Goal: Information Seeking & Learning: Learn about a topic

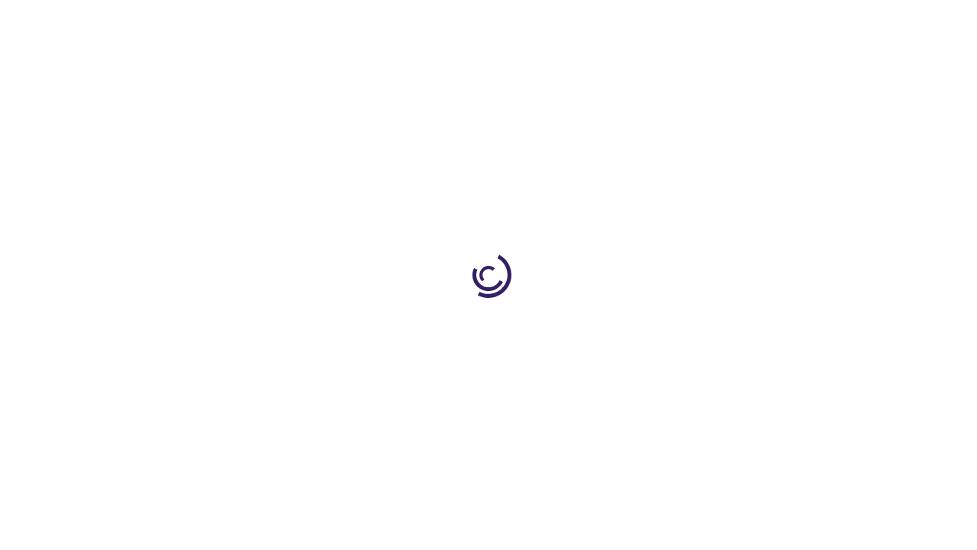
scroll to position [2778, 0]
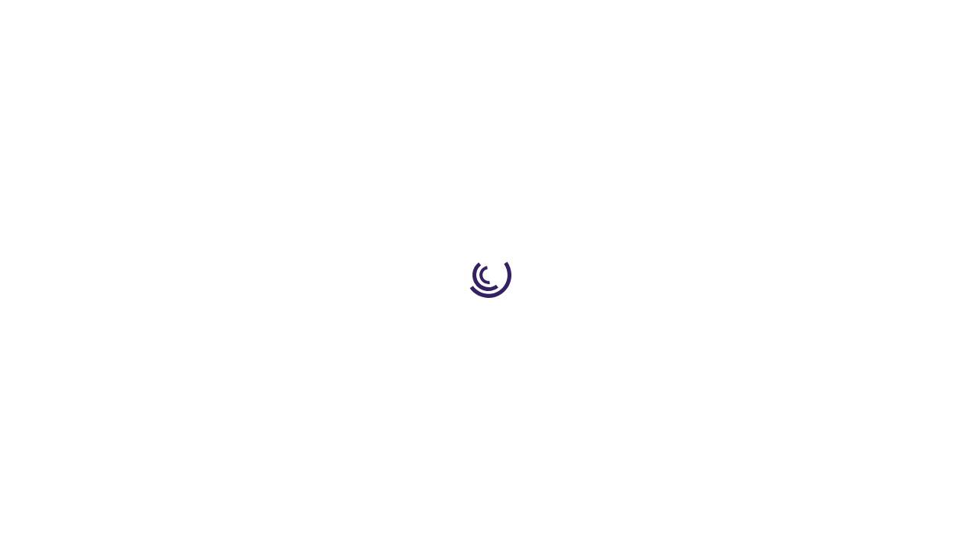
scroll to position [1227, 0]
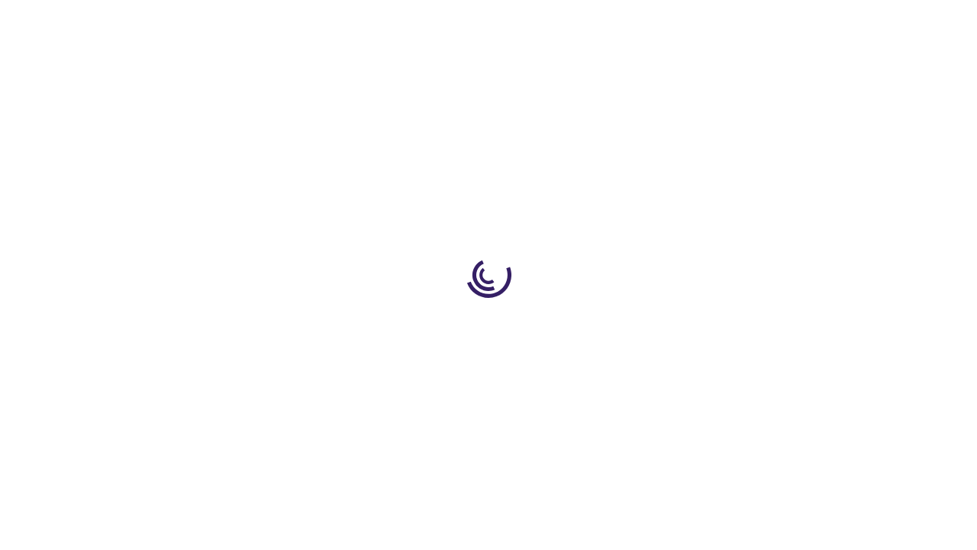
scroll to position [2282, 0]
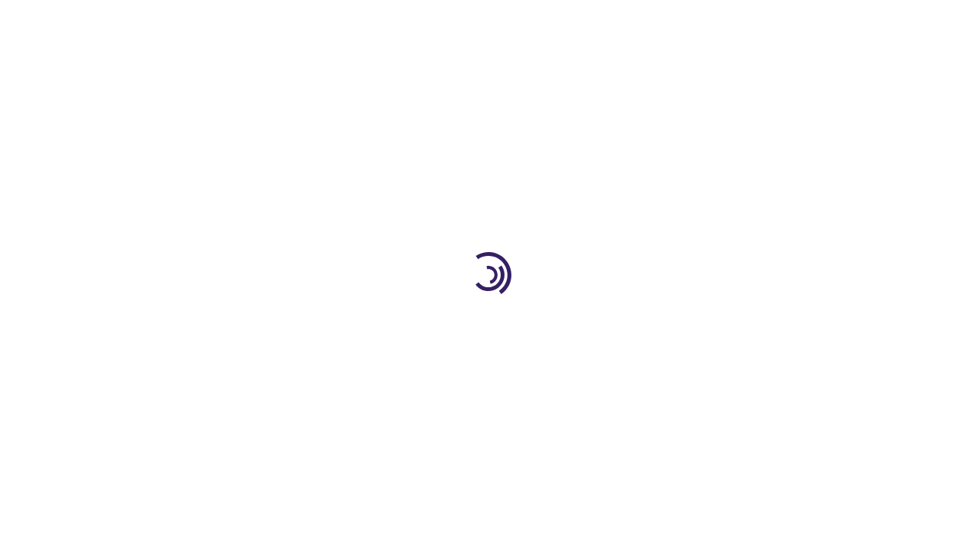
scroll to position [710, 0]
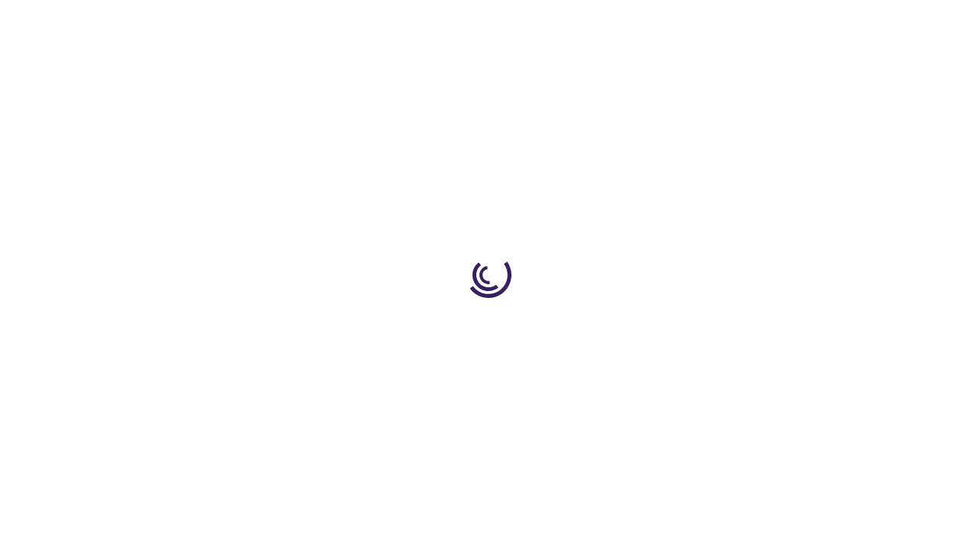
scroll to position [160, 0]
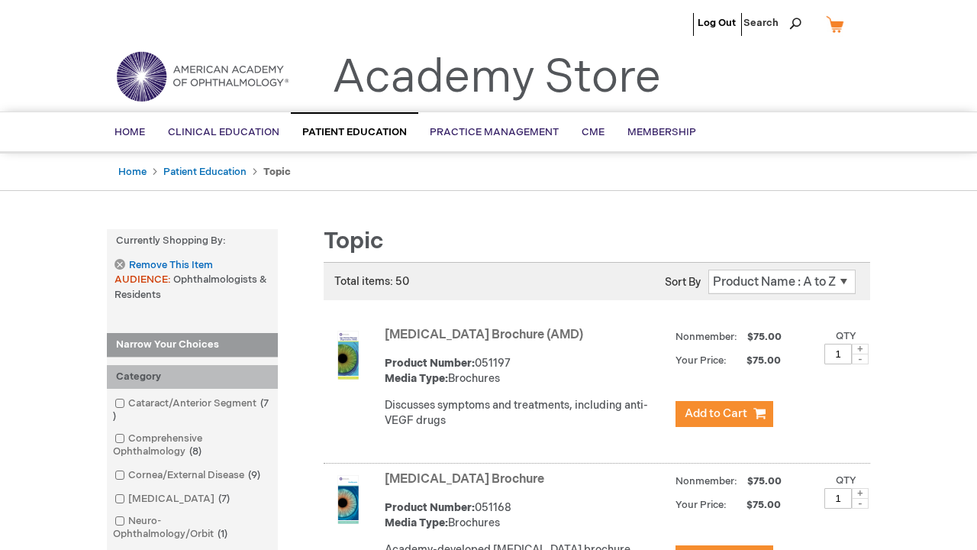
scroll to position [1479, 0]
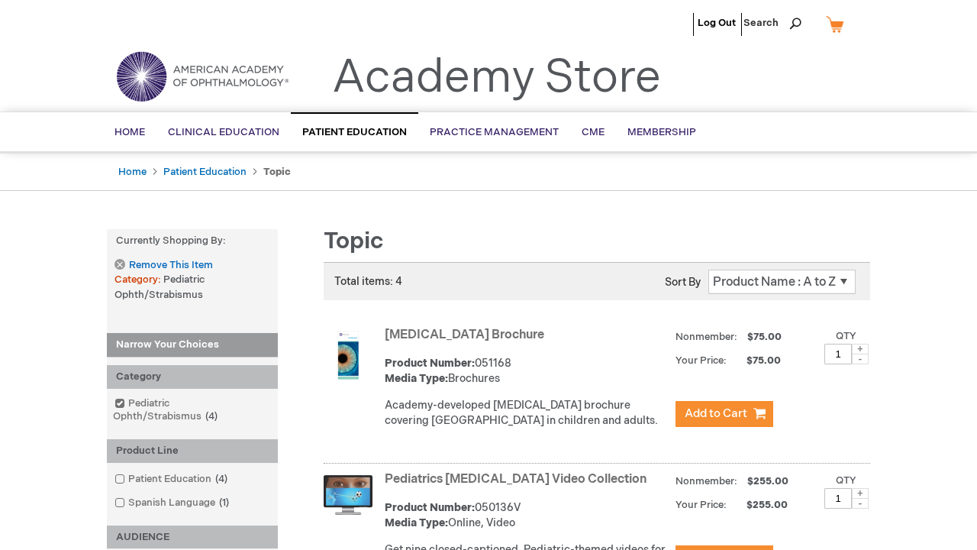
scroll to position [2448, 0]
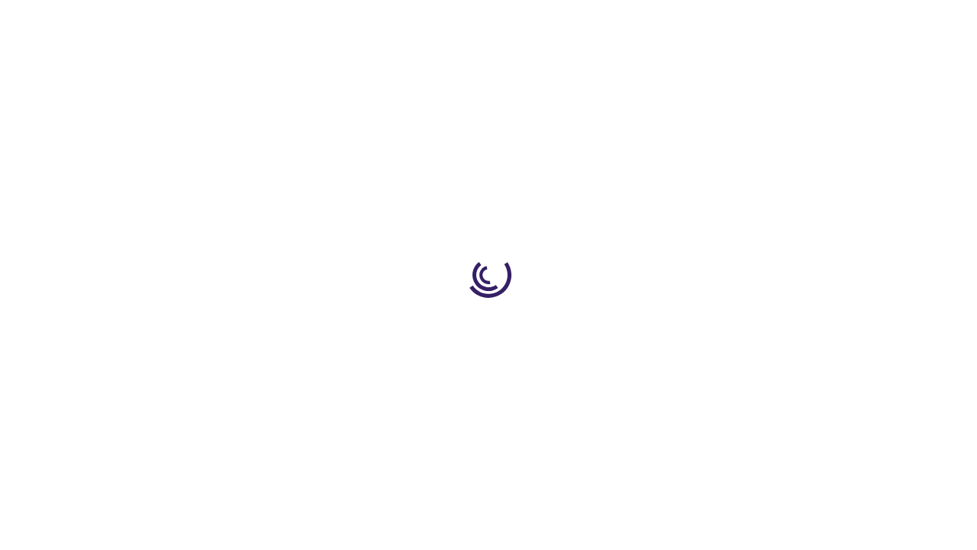
scroll to position [740, 0]
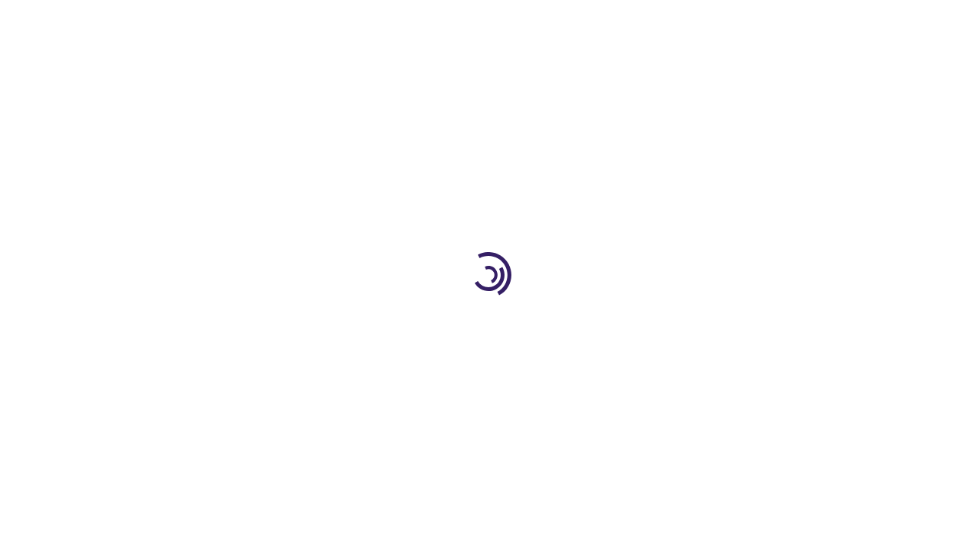
scroll to position [534, 0]
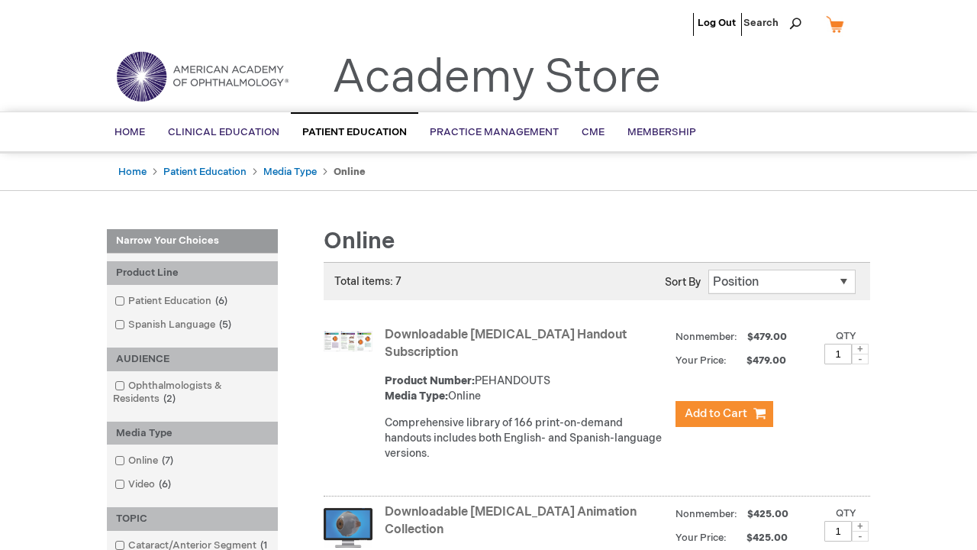
scroll to position [1168, 0]
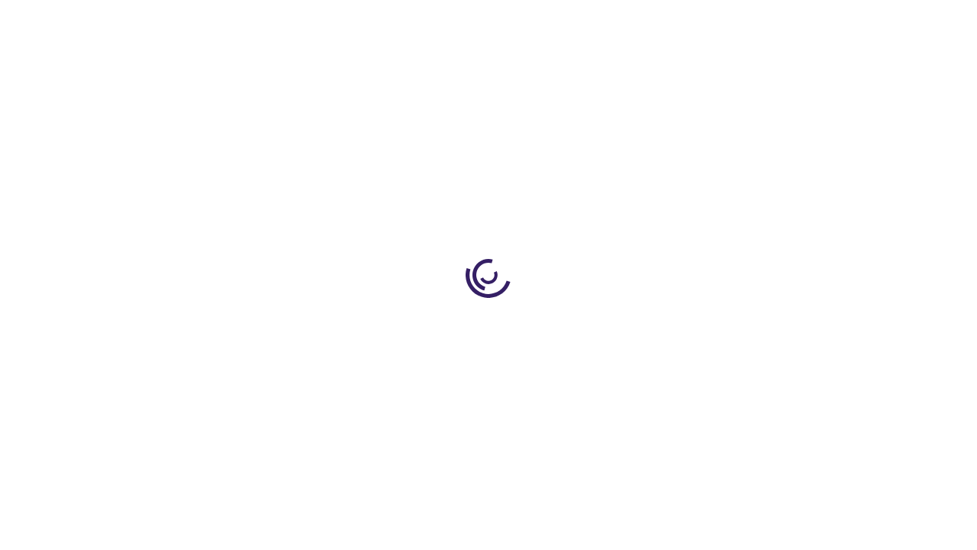
scroll to position [200, 0]
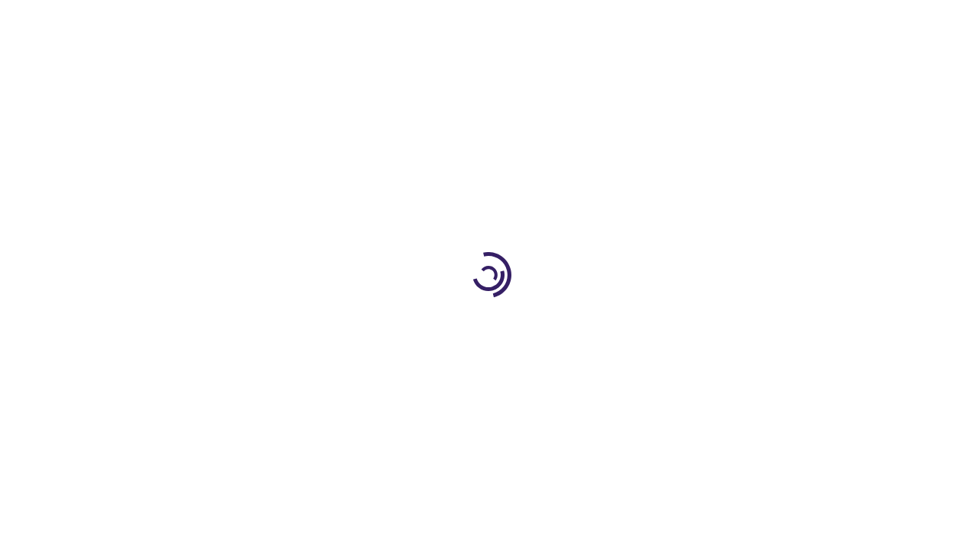
scroll to position [2178, 0]
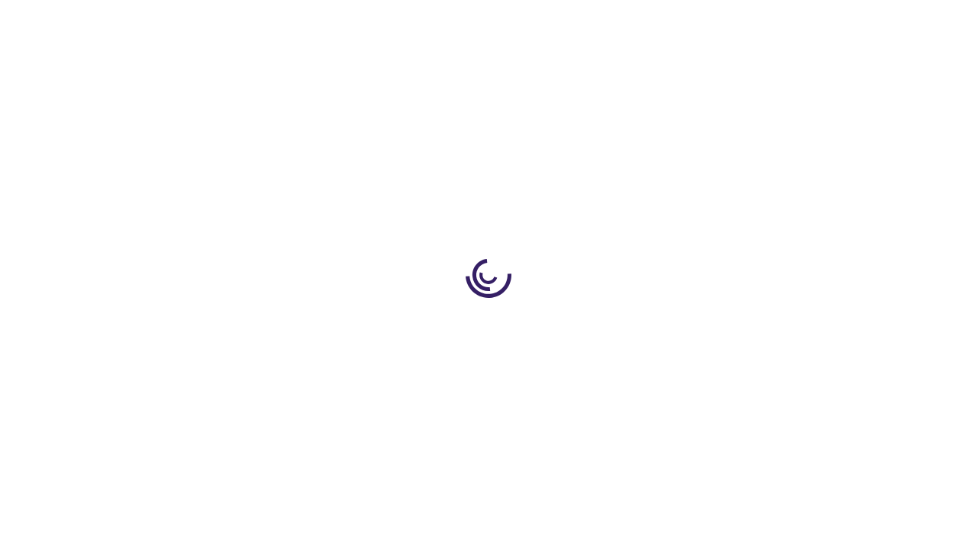
scroll to position [2946, 0]
